Goal: Find specific page/section: Find specific page/section

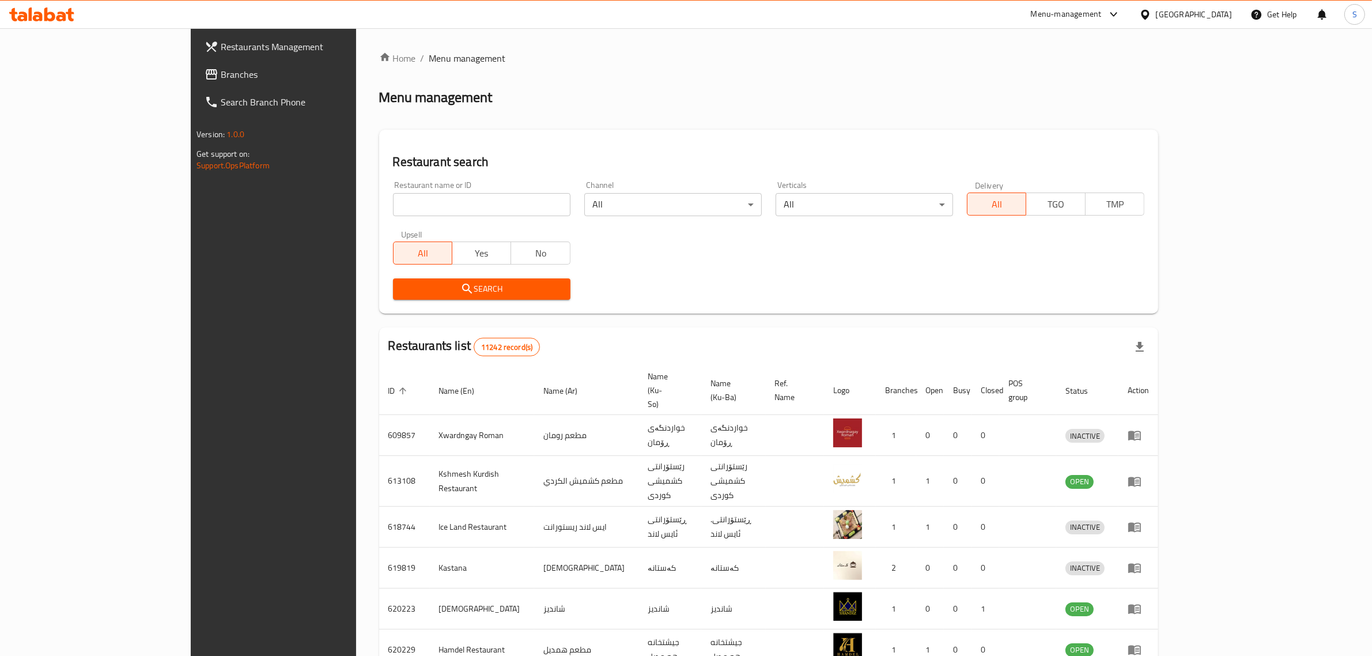
click at [393, 203] on input "search" at bounding box center [482, 204] width 178 height 23
type input "Hadees"
click button "Search" at bounding box center [482, 288] width 178 height 21
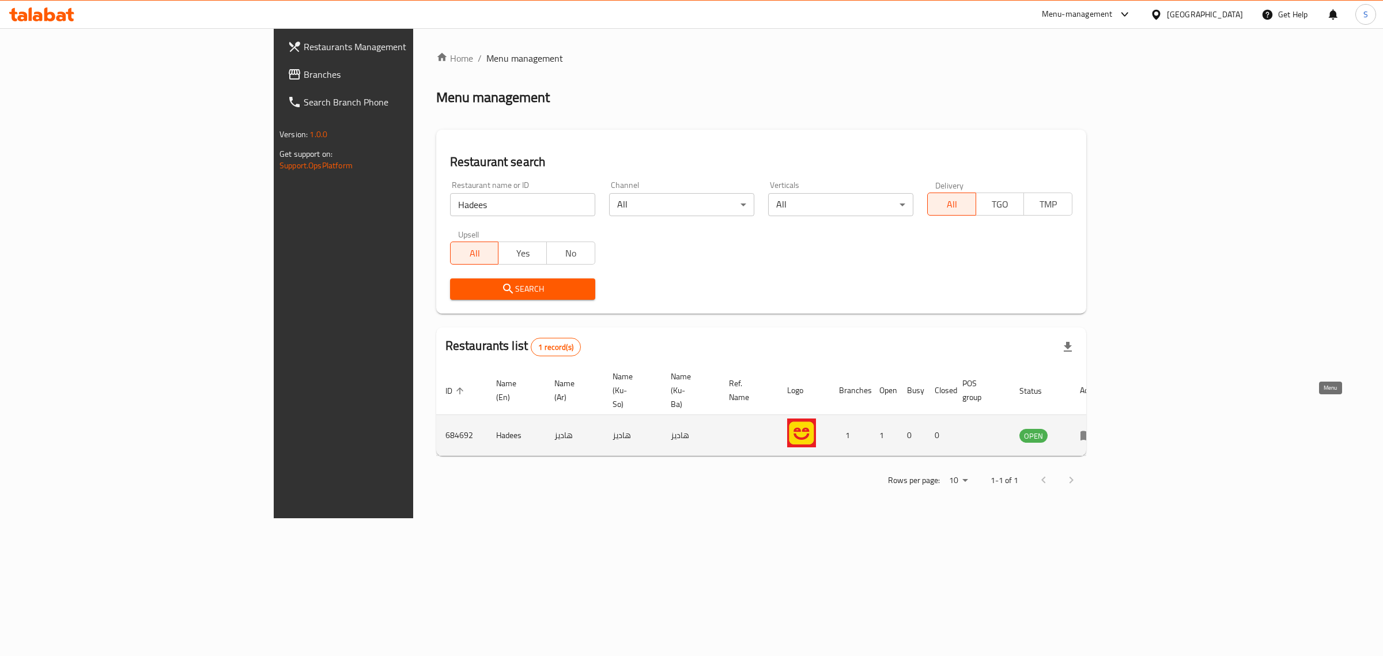
click at [1093, 431] on icon "enhanced table" at bounding box center [1087, 436] width 13 height 10
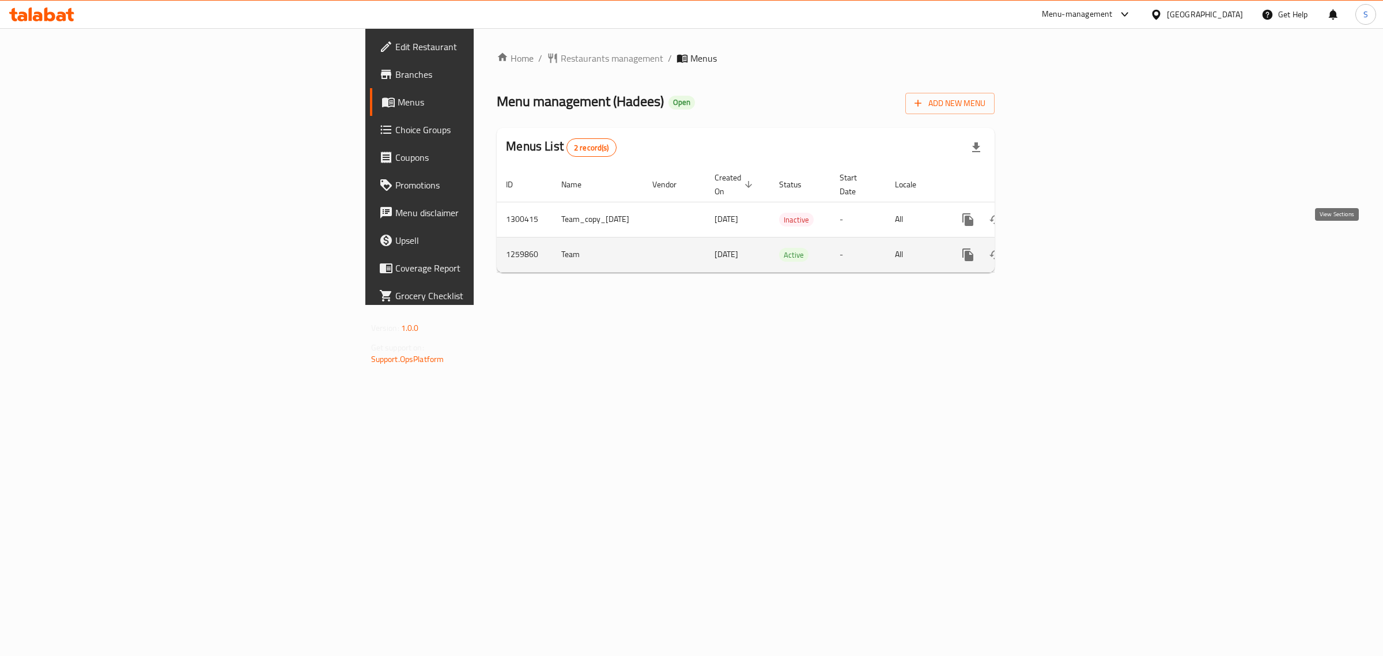
click at [1058, 249] on icon "enhanced table" at bounding box center [1051, 255] width 14 height 14
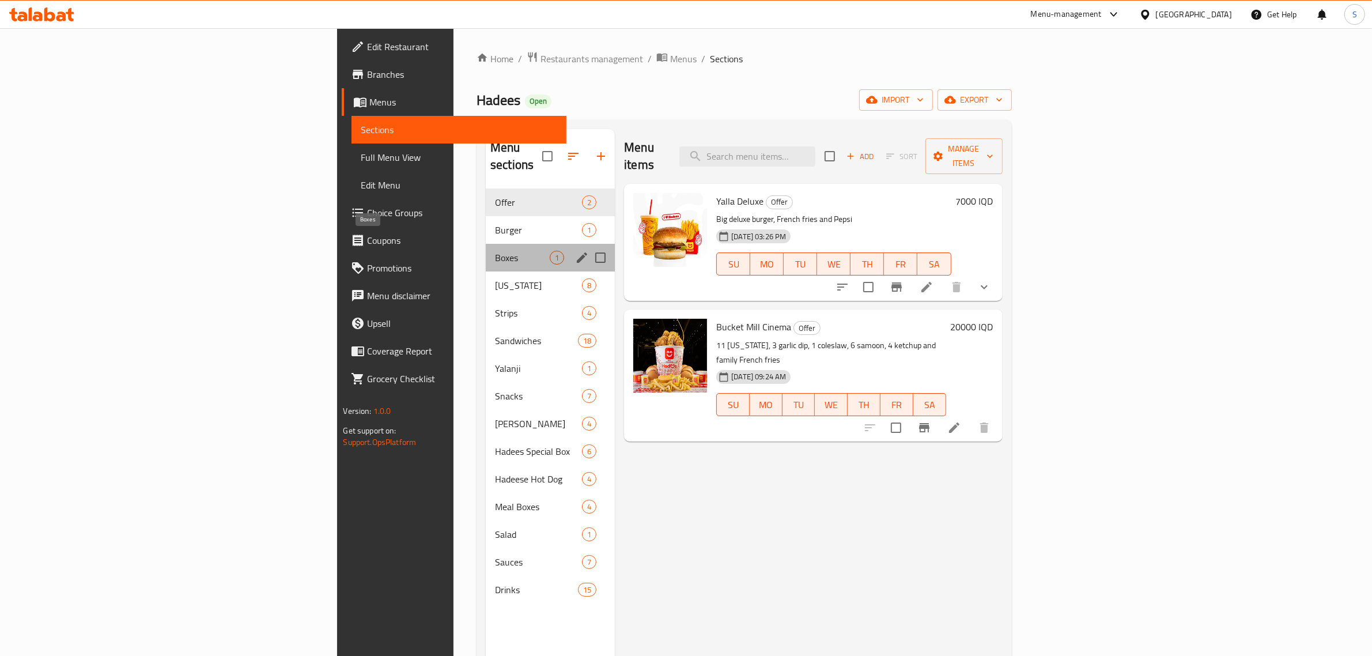
click at [495, 251] on span "Boxes" at bounding box center [522, 258] width 55 height 14
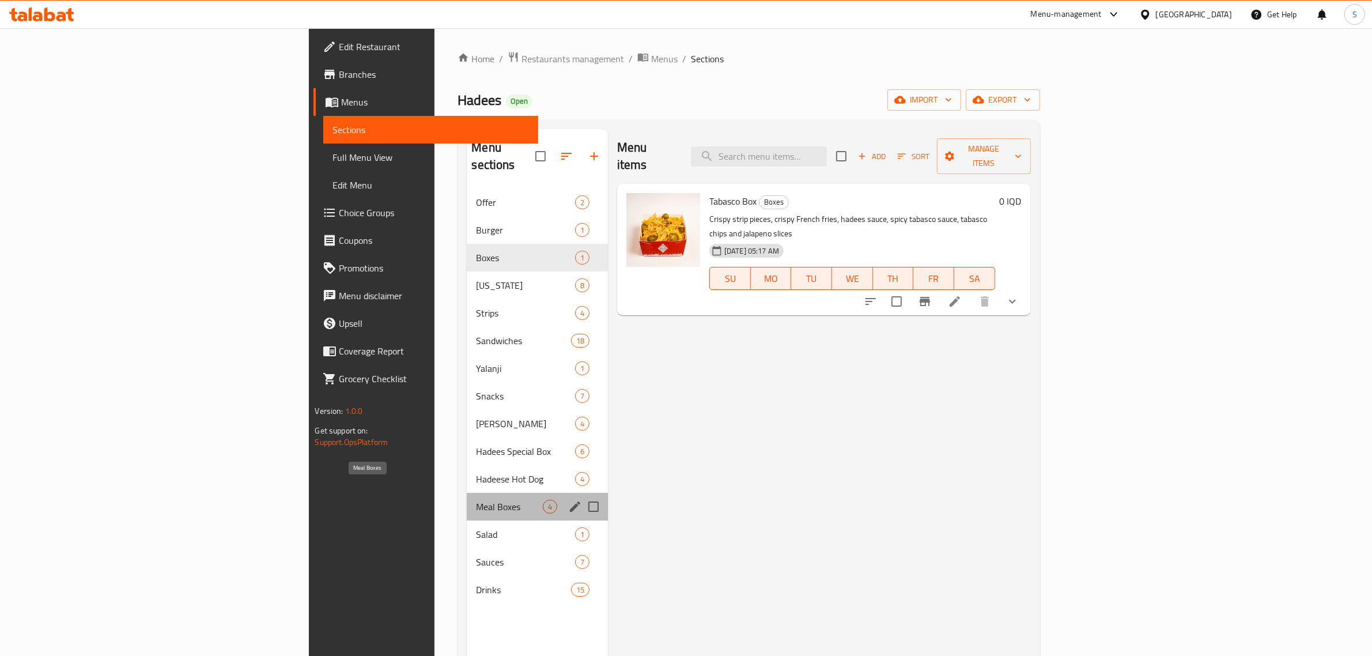
click at [476, 500] on span "Meal Boxes" at bounding box center [509, 507] width 66 height 14
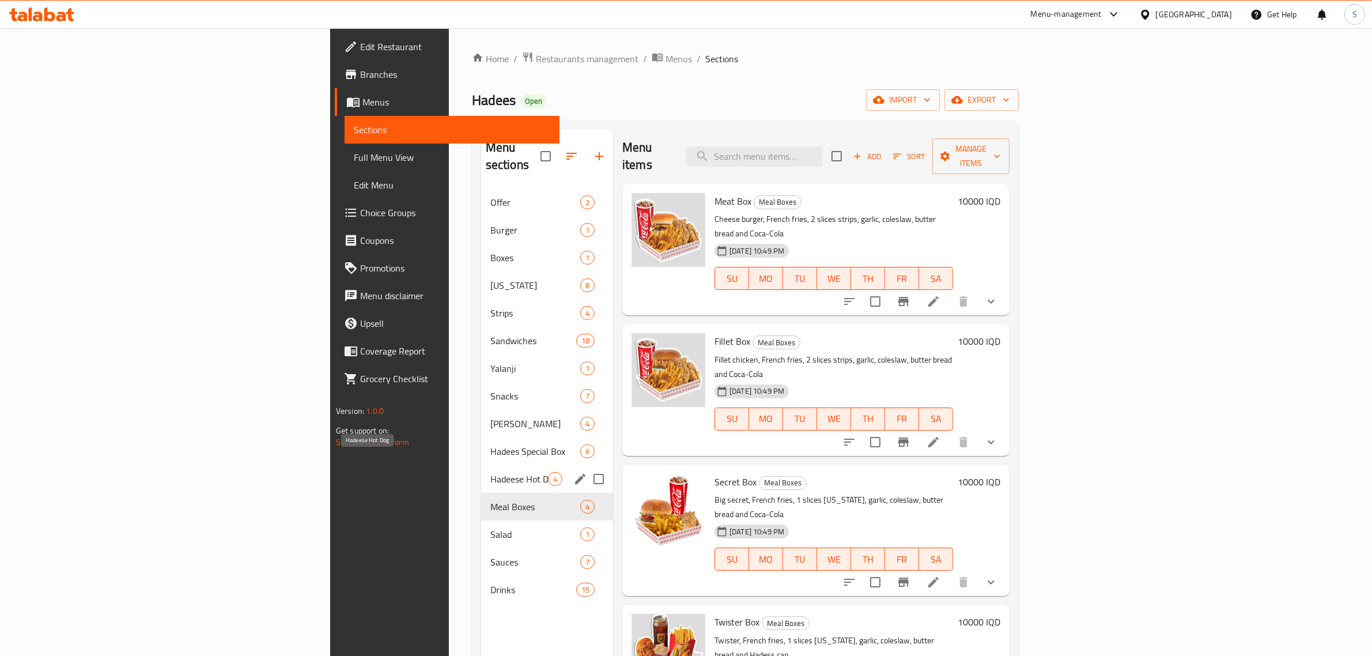
click at [490, 472] on span "Hadeese Hot Dog" at bounding box center [519, 479] width 58 height 14
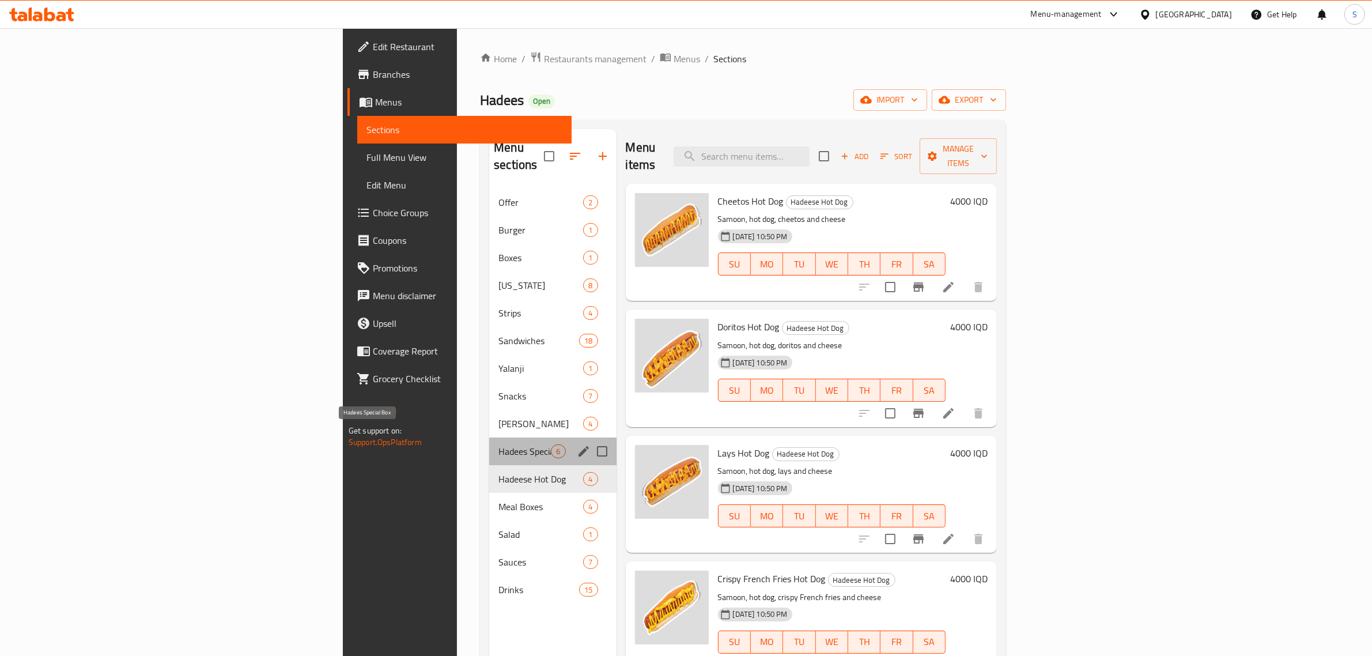
click at [499, 444] on span "Hadees Special Box" at bounding box center [525, 451] width 52 height 14
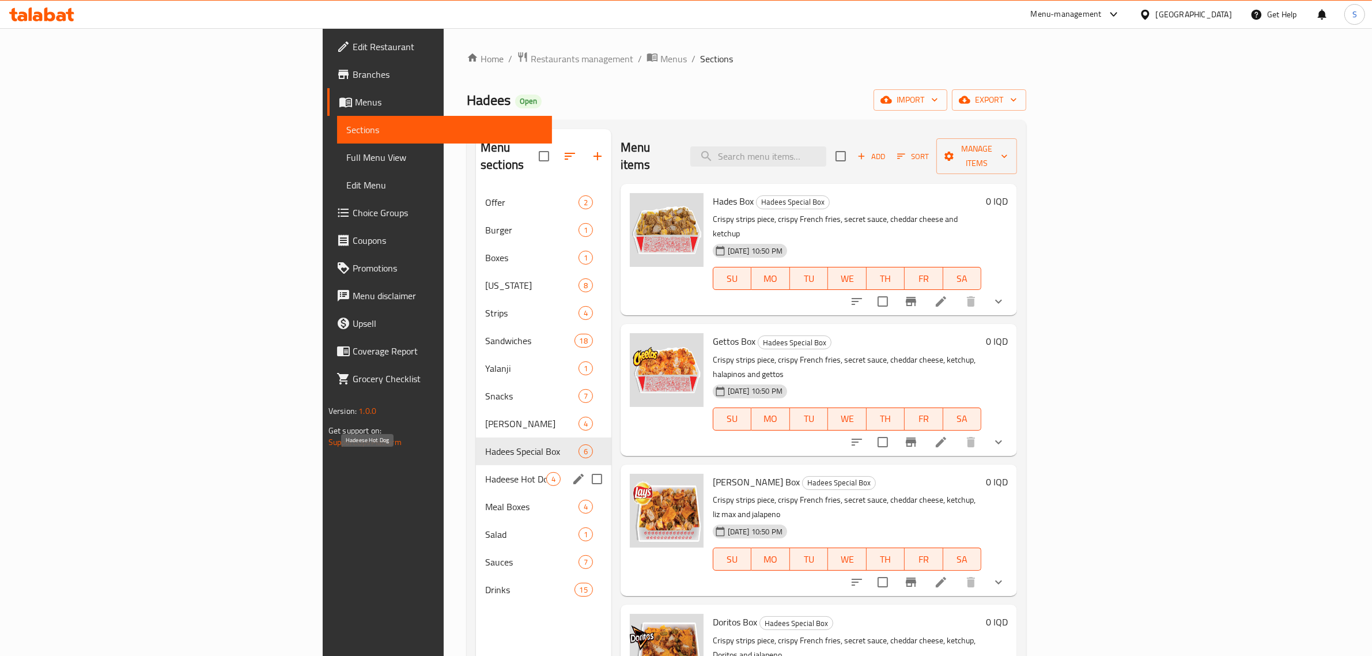
click at [485, 472] on span "Hadeese Hot Dog" at bounding box center [515, 479] width 61 height 14
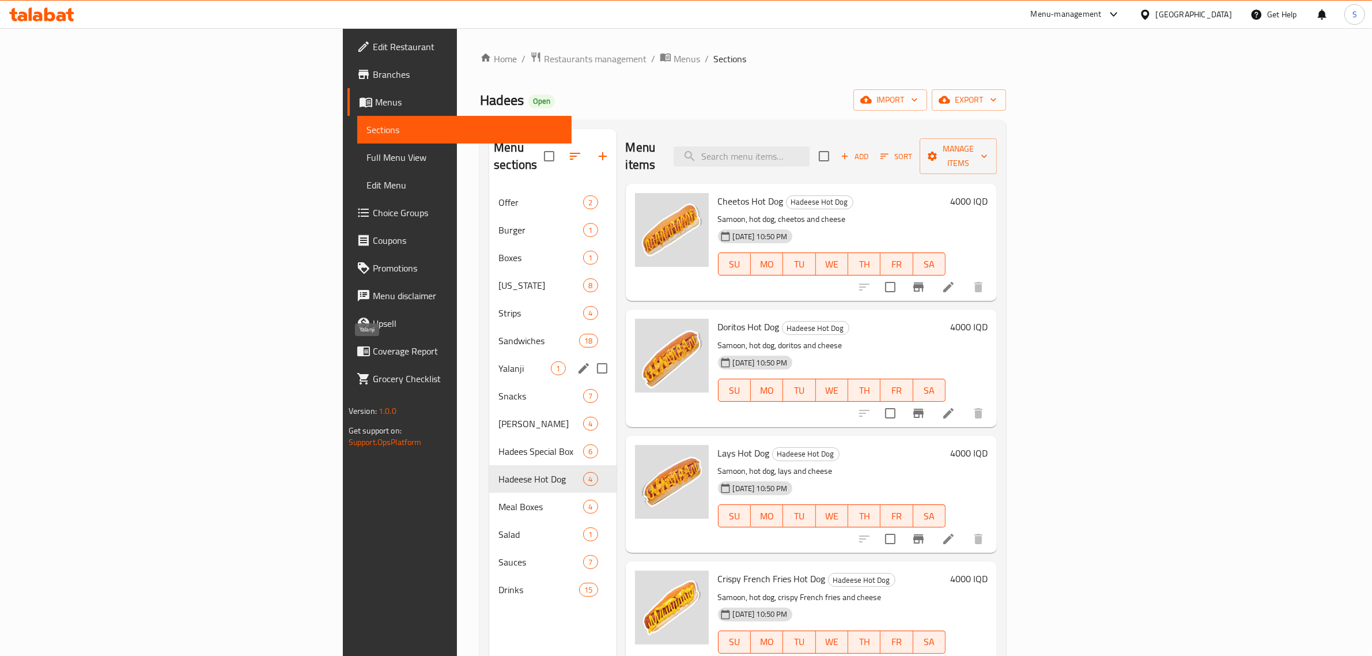
click at [499, 361] on span "Yalanji" at bounding box center [525, 368] width 52 height 14
